Goal: Check status: Check status

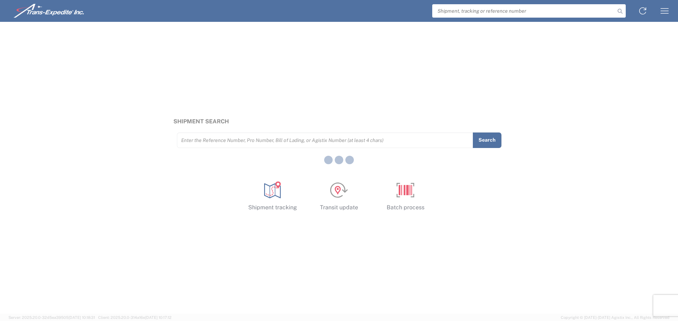
drag, startPoint x: 476, startPoint y: 12, endPoint x: 473, endPoint y: 12, distance: 3.5
click at [475, 12] on div at bounding box center [339, 160] width 678 height 321
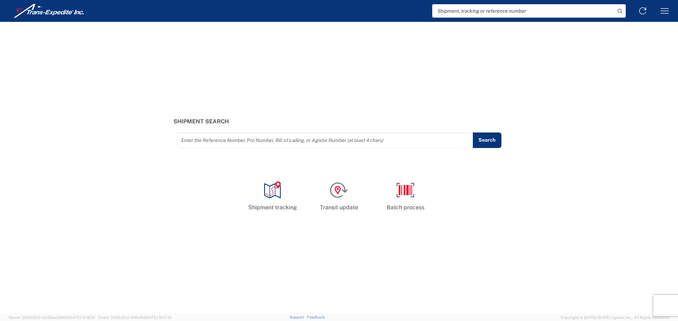
click at [465, 12] on input "search" at bounding box center [523, 10] width 183 height 13
paste input "5013488"
click at [619, 10] on icon at bounding box center [620, 11] width 10 height 10
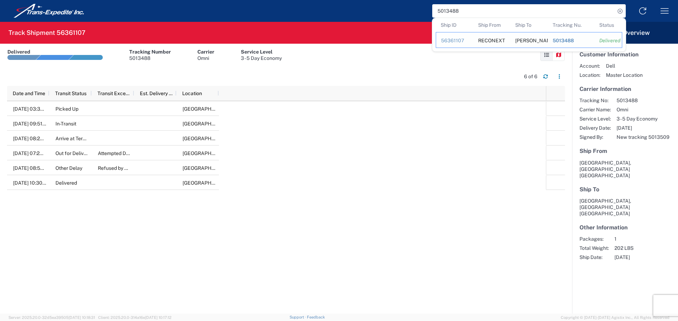
click at [487, 41] on div "RECONEXT" at bounding box center [491, 39] width 27 height 15
click at [424, 173] on div "[DATE] 03:30 PM Picked Up [GEOGRAPHIC_DATA], [GEOGRAPHIC_DATA], [GEOGRAPHIC_DAT…" at bounding box center [276, 207] width 539 height 213
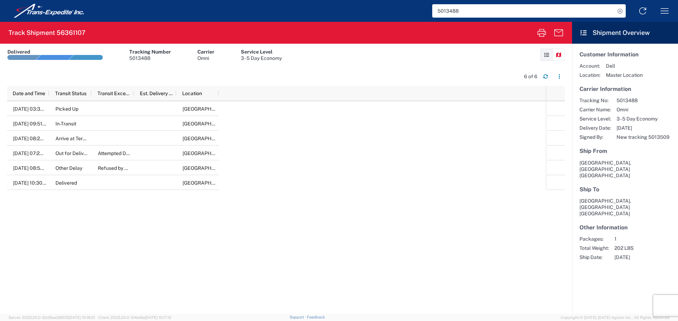
click at [424, 173] on div "[DATE] 03:30 PM Picked Up [GEOGRAPHIC_DATA], [GEOGRAPHIC_DATA], [GEOGRAPHIC_DAT…" at bounding box center [276, 207] width 539 height 213
click at [486, 15] on input "5013488" at bounding box center [523, 10] width 183 height 13
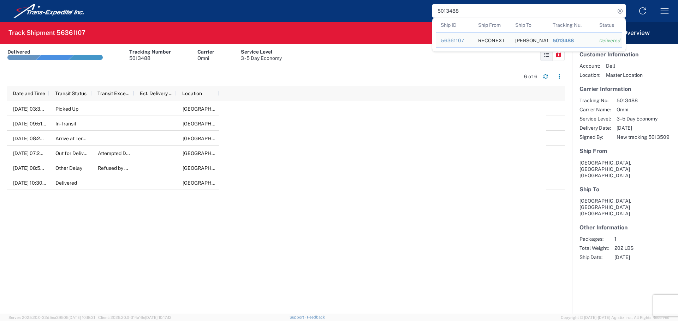
click at [453, 166] on div "[DATE] 03:30 PM Picked Up [GEOGRAPHIC_DATA], [GEOGRAPHIC_DATA], [GEOGRAPHIC_DAT…" at bounding box center [276, 207] width 539 height 213
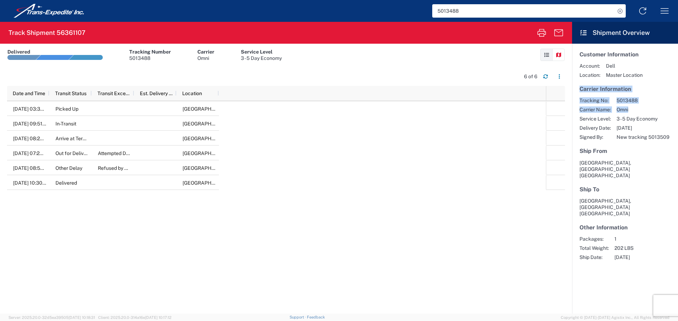
drag, startPoint x: 579, startPoint y: 89, endPoint x: 646, endPoint y: 110, distance: 70.3
click at [646, 110] on section "Carrier Information Tracking No: 5013488 Carrier Name: Omni Service Level: 3 - …" at bounding box center [624, 113] width 91 height 55
click at [653, 136] on span "New tracking 5013509" at bounding box center [642, 137] width 53 height 6
copy span "5013509"
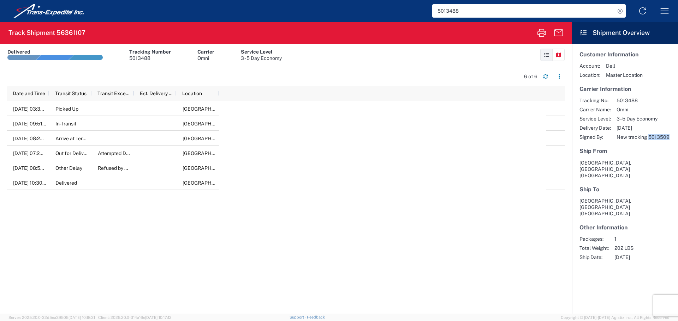
click at [460, 8] on input "5013488" at bounding box center [523, 10] width 183 height 13
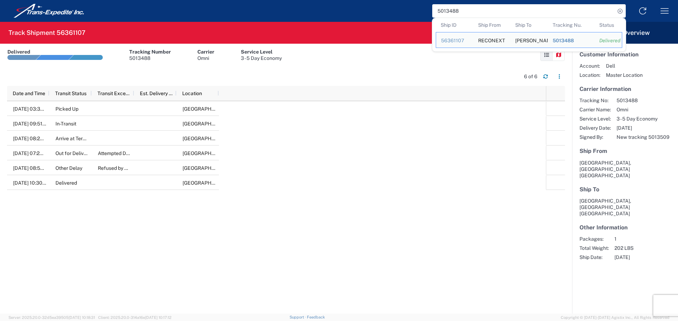
drag, startPoint x: 462, startPoint y: 10, endPoint x: 418, endPoint y: 11, distance: 43.8
click at [418, 11] on div "5013488 Ship ID Ship From Ship To Tracking Nu. Status Ship ID 56361107 Ship Fro…" at bounding box center [394, 10] width 561 height 17
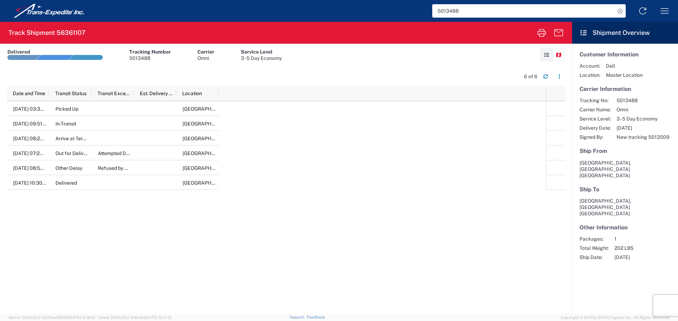
paste input "509"
drag, startPoint x: 619, startPoint y: 10, endPoint x: 350, endPoint y: 38, distance: 270.7
click at [372, 38] on agx-forms-host "5013509 Shipment tracking Transit update Batch process Track Shipment 56361107 …" at bounding box center [339, 160] width 678 height 321
click at [72, 37] on agx-form-header "Track Shipment 56361107" at bounding box center [286, 33] width 572 height 22
click at [68, 32] on h2 "Track Shipment 56361107" at bounding box center [46, 33] width 77 height 8
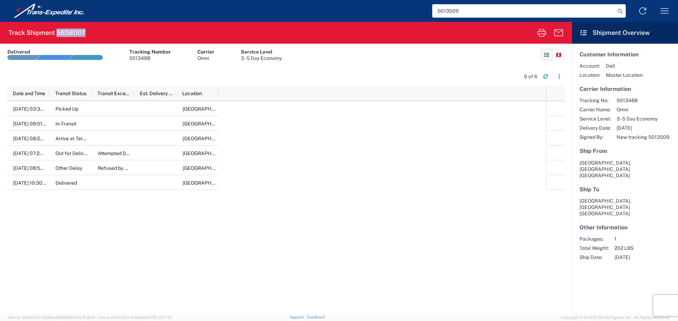
click at [68, 32] on h2 "Track Shipment 56361107" at bounding box center [46, 33] width 77 height 8
copy h2 "56361107"
click at [621, 11] on icon at bounding box center [620, 11] width 10 height 10
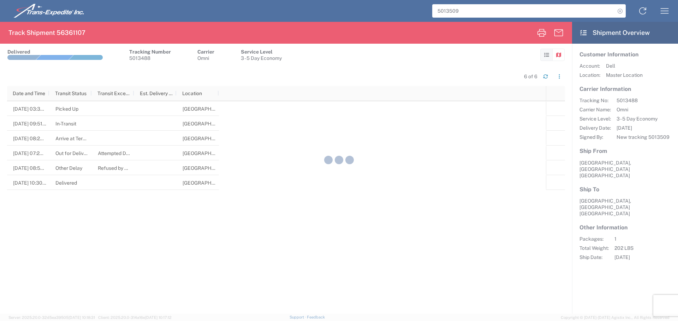
click at [477, 126] on div at bounding box center [339, 160] width 678 height 321
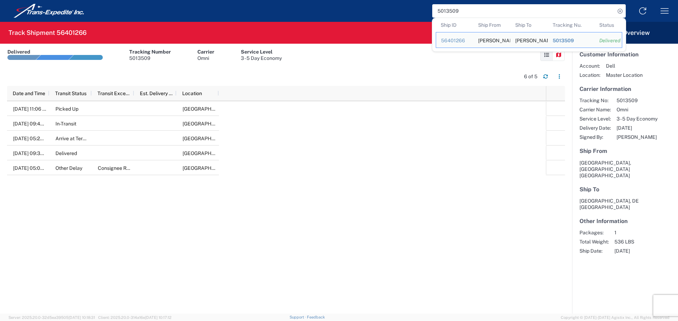
drag, startPoint x: 464, startPoint y: 10, endPoint x: 429, endPoint y: 13, distance: 35.0
click at [429, 13] on div "5013509 Ship ID Ship From Ship To Tracking Nu. Status Ship ID 56401266 Ship Fro…" at bounding box center [394, 10] width 561 height 17
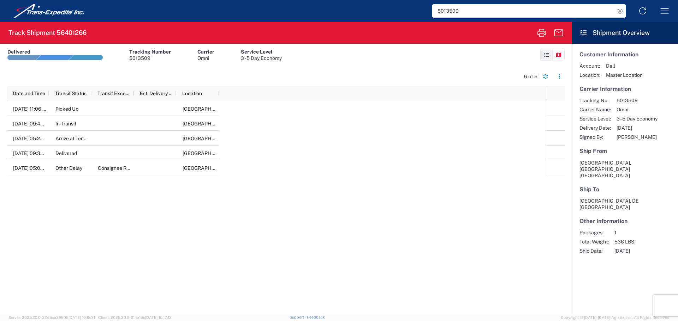
paste input "6361107"
click at [620, 11] on icon at bounding box center [620, 11] width 10 height 10
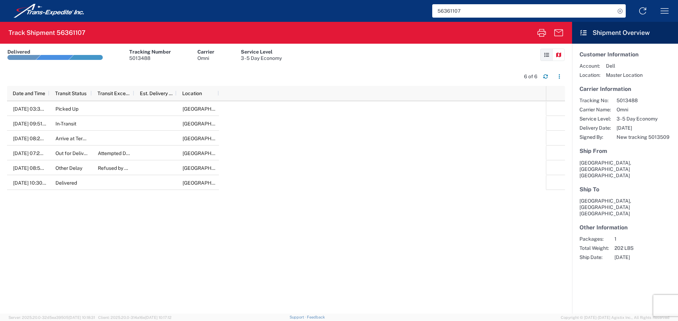
click at [661, 137] on span "New tracking 5013509" at bounding box center [642, 137] width 53 height 6
copy span "5013509"
click at [446, 10] on input "56361107" at bounding box center [523, 10] width 183 height 13
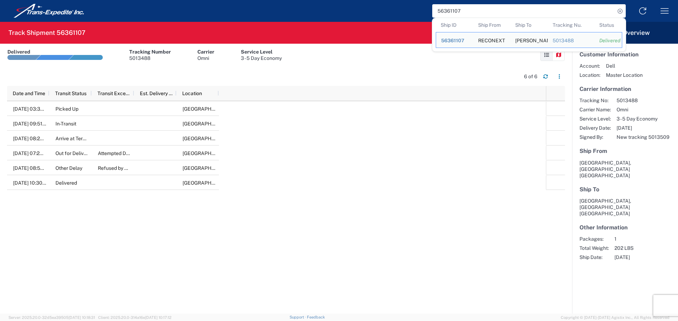
click at [446, 10] on input "56361107" at bounding box center [523, 10] width 183 height 13
paste input "013509"
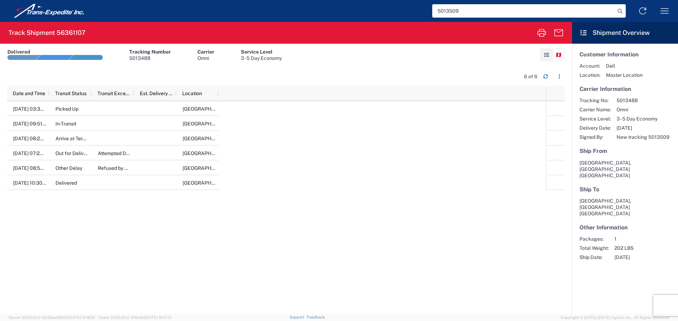
type input "5013509"
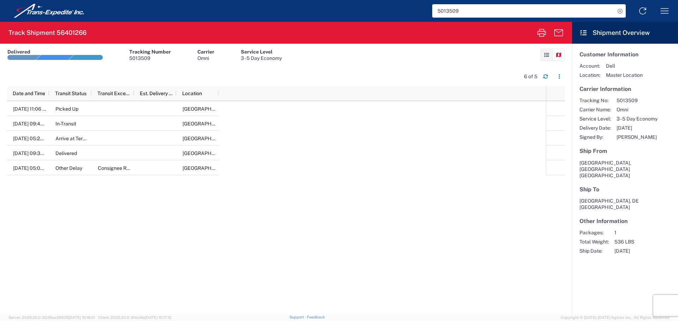
click at [362, 170] on div "[DATE] 11:06 AM Picked Up [GEOGRAPHIC_DATA], [GEOGRAPHIC_DATA], [GEOGRAPHIC_DAT…" at bounding box center [276, 207] width 539 height 213
click at [471, 225] on div "[DATE] 11:06 AM Picked Up [GEOGRAPHIC_DATA], [GEOGRAPHIC_DATA], [GEOGRAPHIC_DAT…" at bounding box center [276, 207] width 539 height 213
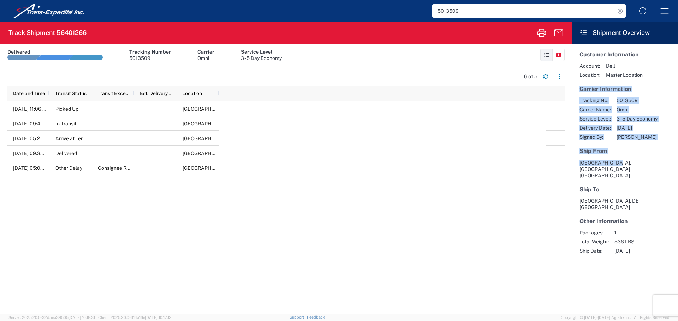
drag, startPoint x: 579, startPoint y: 89, endPoint x: 653, endPoint y: 157, distance: 99.9
click at [653, 157] on article "Customer Information Account: Dell Location: Master Location Carrier Informatio…" at bounding box center [625, 153] width 106 height 218
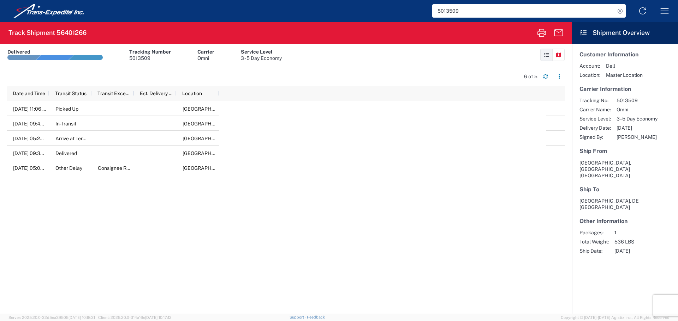
drag, startPoint x: 637, startPoint y: 170, endPoint x: 620, endPoint y: 146, distance: 29.7
click at [637, 170] on article "Customer Information Account: Dell Location: Master Location Carrier Informatio…" at bounding box center [625, 153] width 106 height 218
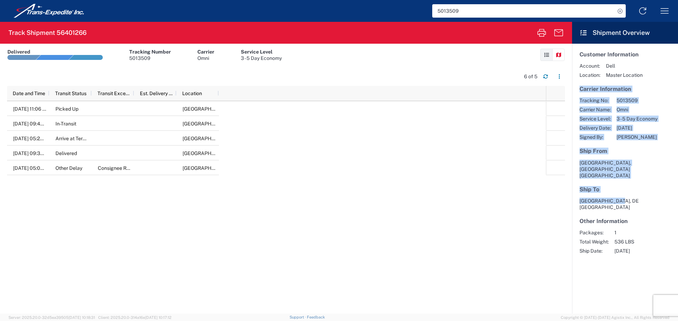
drag, startPoint x: 578, startPoint y: 89, endPoint x: 641, endPoint y: 187, distance: 116.7
click at [641, 187] on article "Customer Information Account: Dell Location: Master Location Carrier Informatio…" at bounding box center [625, 153] width 106 height 218
copy article "Carrier Information Tracking No: 5013509 Carrier Name: Omni Service Level: 3 - …"
